Goal: Information Seeking & Learning: Compare options

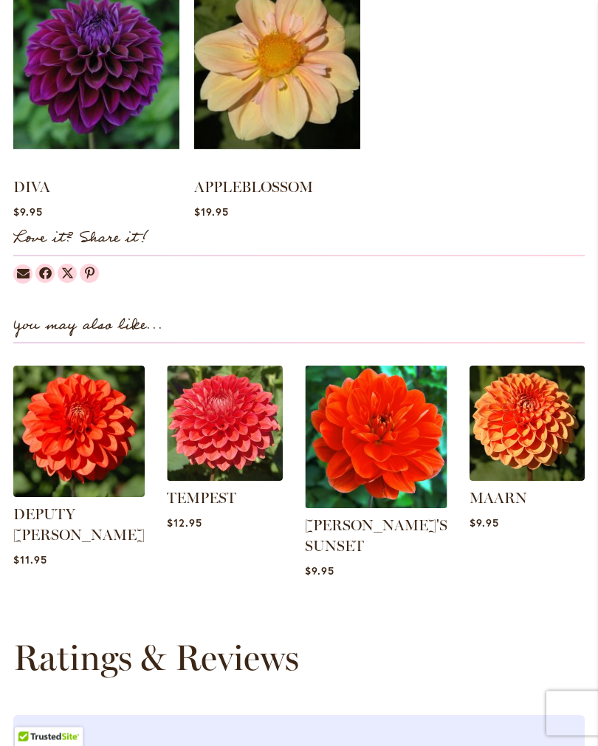
scroll to position [1415, 0]
click at [375, 448] on img at bounding box center [376, 436] width 142 height 142
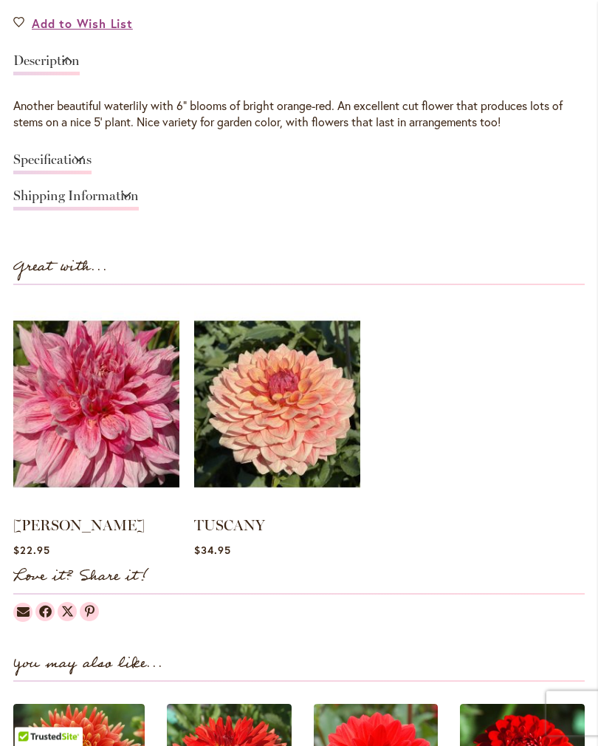
scroll to position [1079, 0]
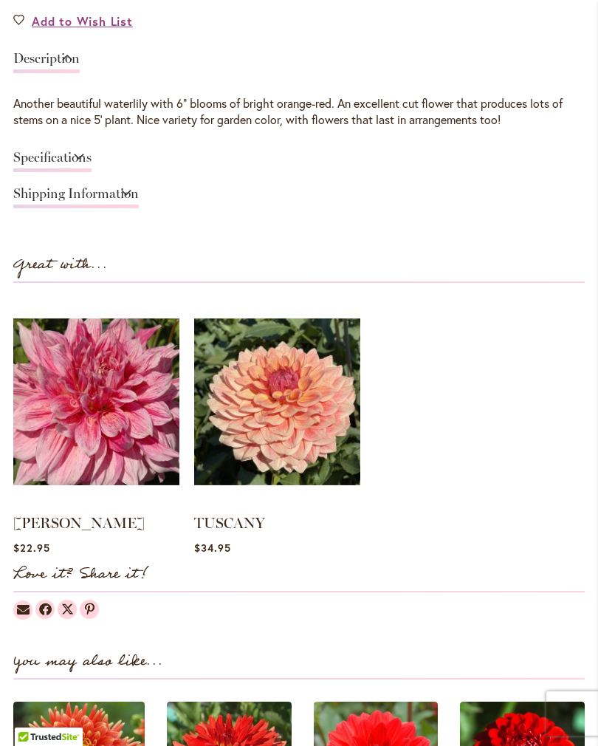
click at [128, 425] on img at bounding box center [96, 401] width 166 height 207
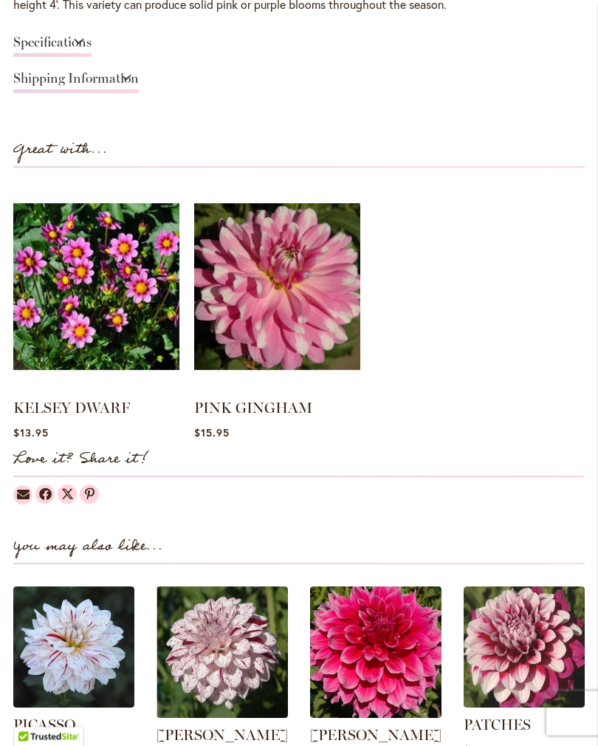
scroll to position [1194, 0]
click at [116, 332] on img at bounding box center [96, 285] width 166 height 207
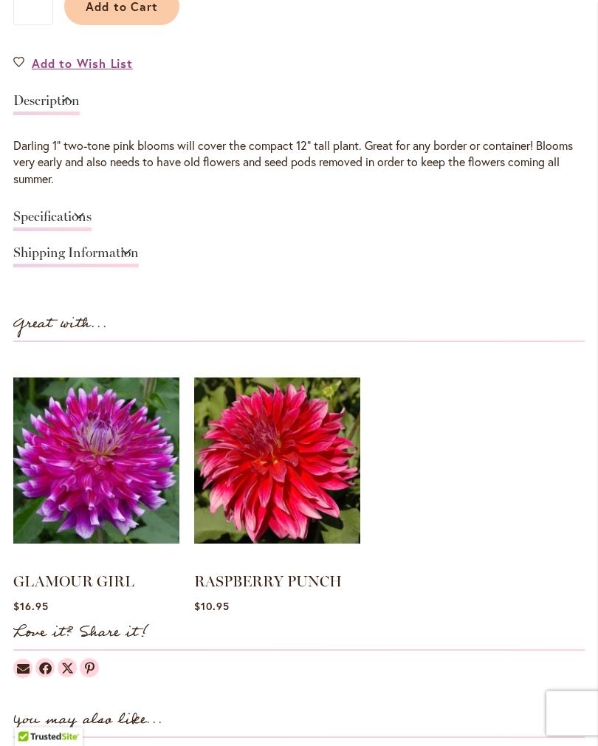
scroll to position [1014, 0]
click at [128, 490] on img at bounding box center [96, 460] width 166 height 207
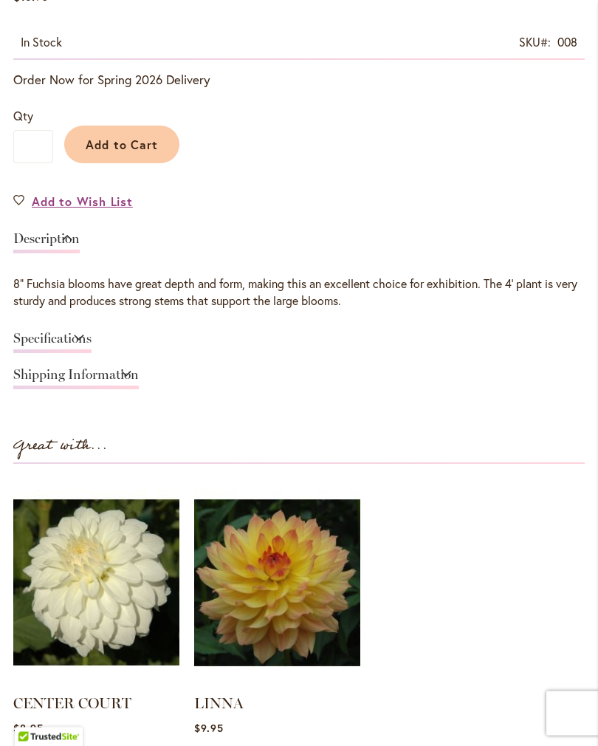
scroll to position [898, 0]
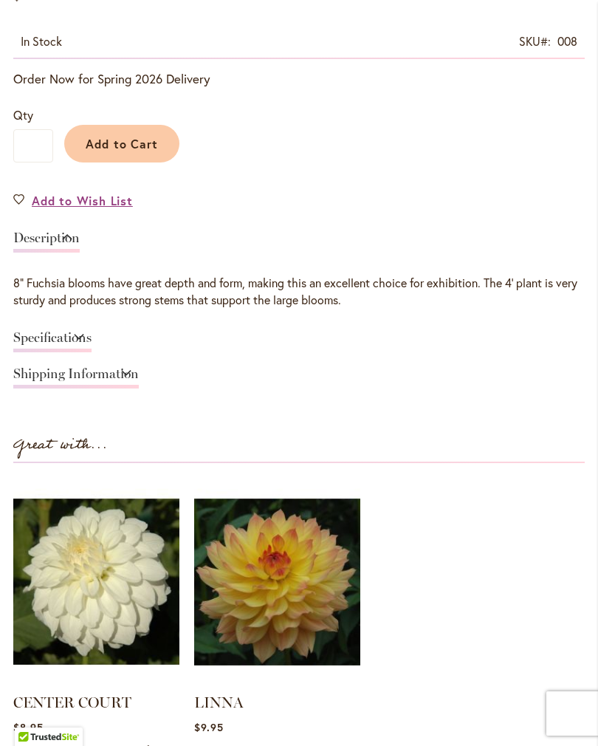
click at [283, 585] on img at bounding box center [277, 581] width 166 height 207
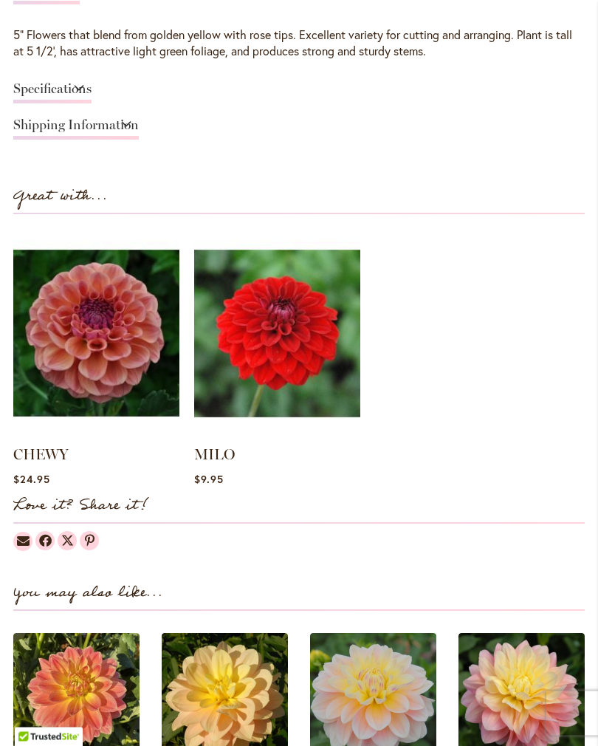
scroll to position [1149, 0]
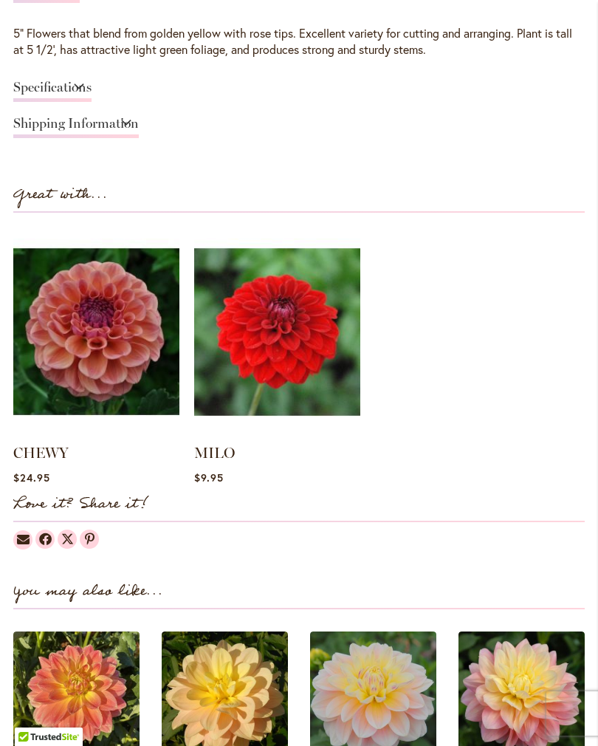
click at [286, 360] on img at bounding box center [277, 330] width 166 height 207
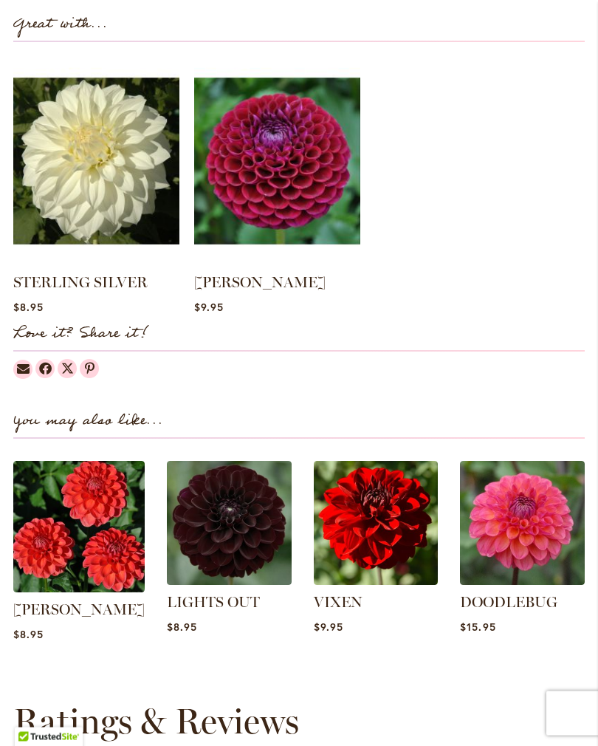
scroll to position [1320, 0]
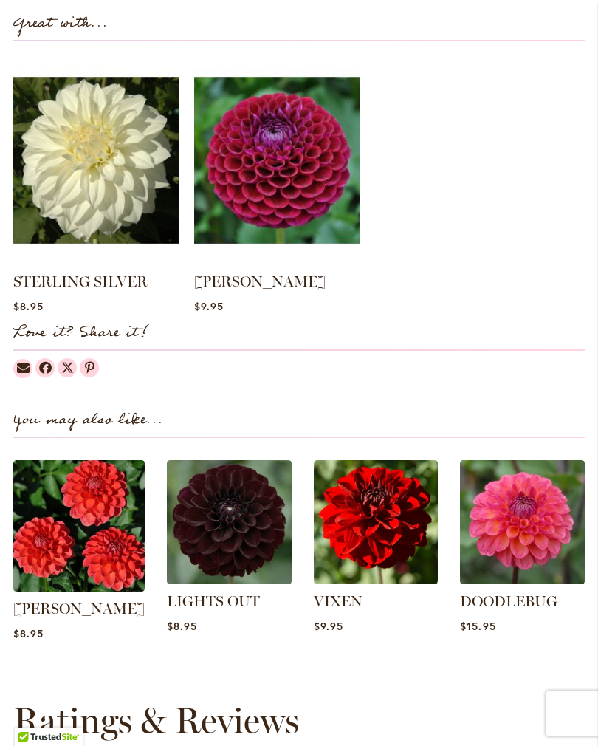
click at [262, 172] on img at bounding box center [277, 159] width 166 height 207
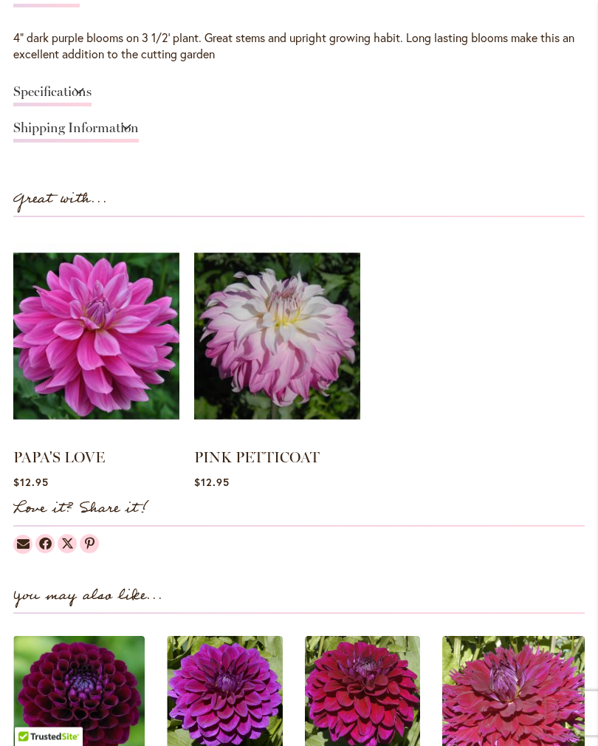
scroll to position [1144, 0]
click at [121, 370] on img at bounding box center [96, 335] width 166 height 207
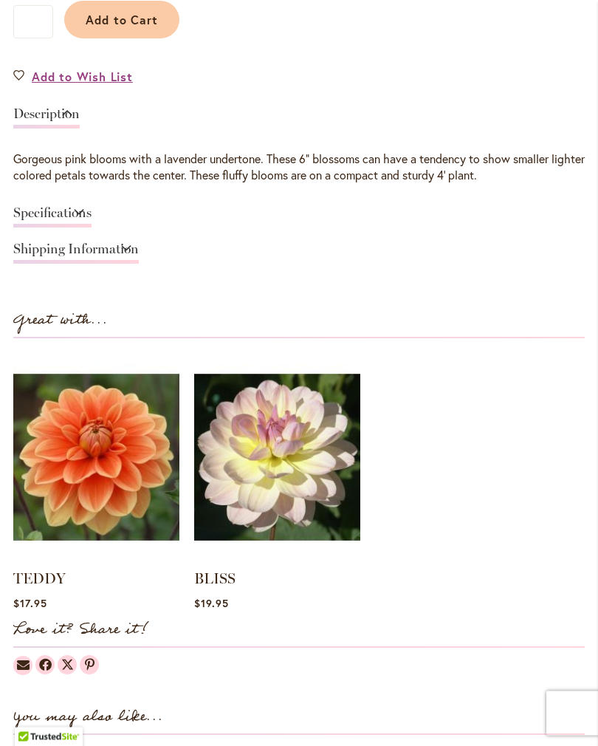
scroll to position [1024, 0]
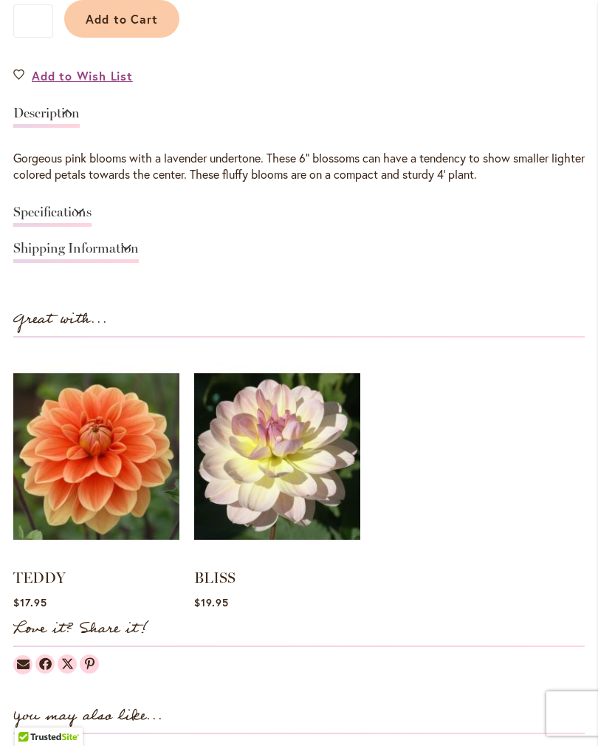
click at [112, 484] on img at bounding box center [96, 455] width 166 height 207
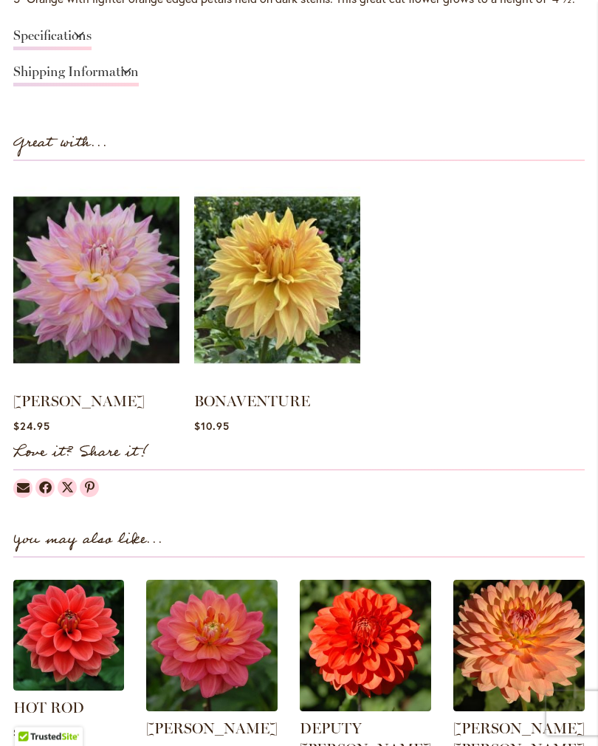
scroll to position [1184, 0]
click at [118, 324] on img at bounding box center [96, 279] width 166 height 207
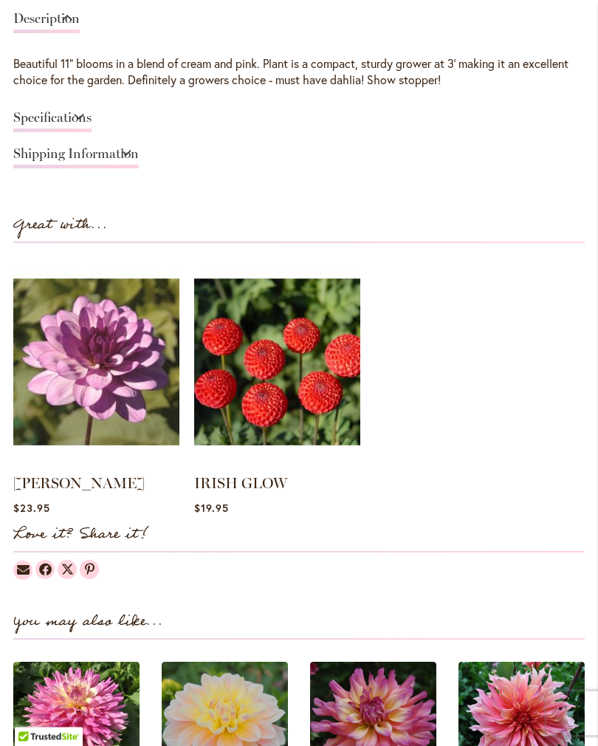
scroll to position [1119, 0]
click at [269, 371] on img at bounding box center [277, 361] width 166 height 207
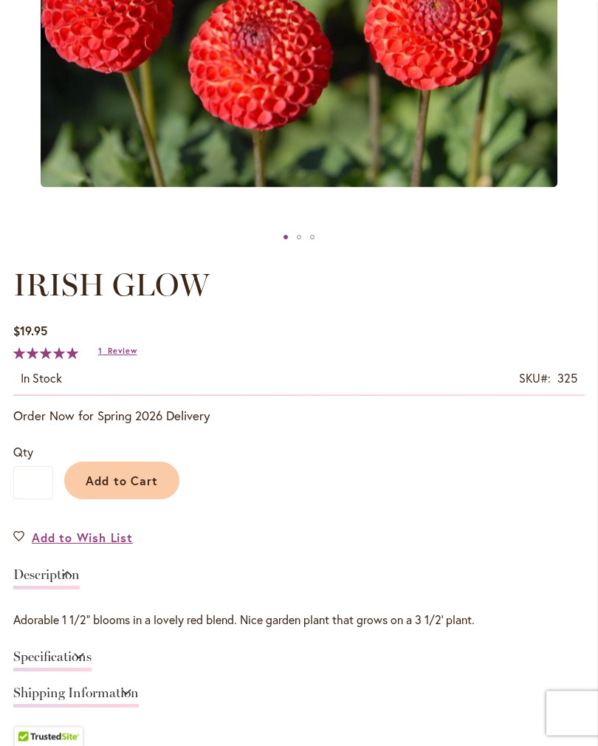
scroll to position [563, 0]
